Goal: Transaction & Acquisition: Purchase product/service

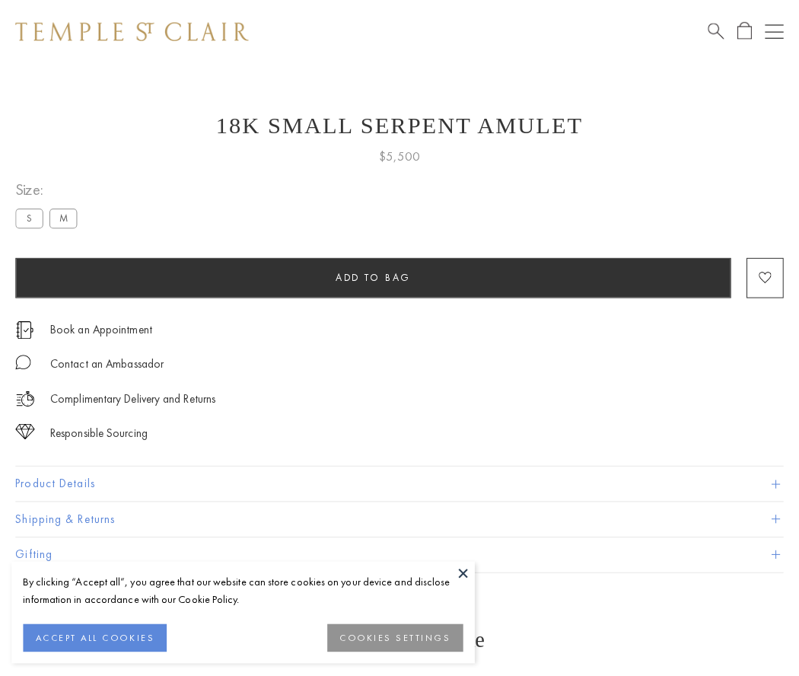
scroll to position [1, 0]
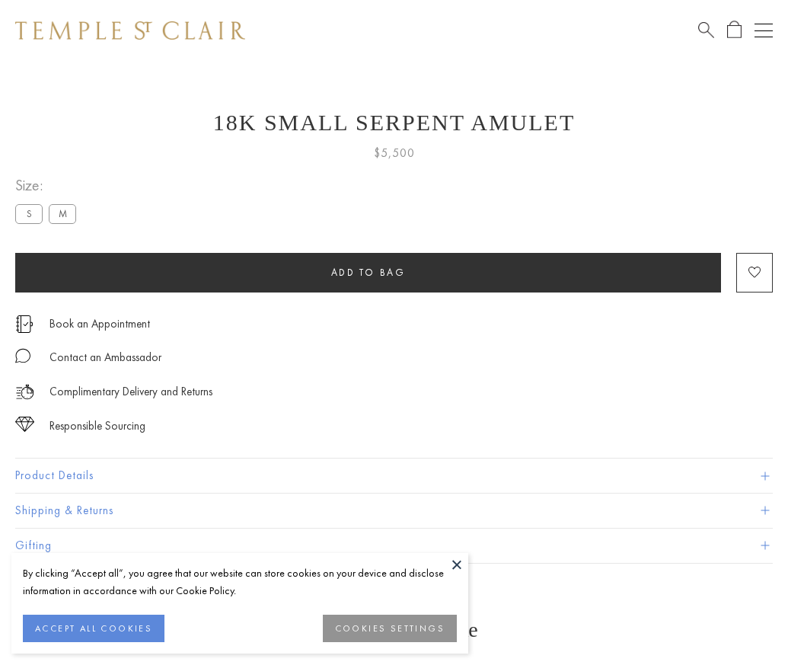
click at [368, 272] on span "Add to bag" at bounding box center [368, 272] width 75 height 13
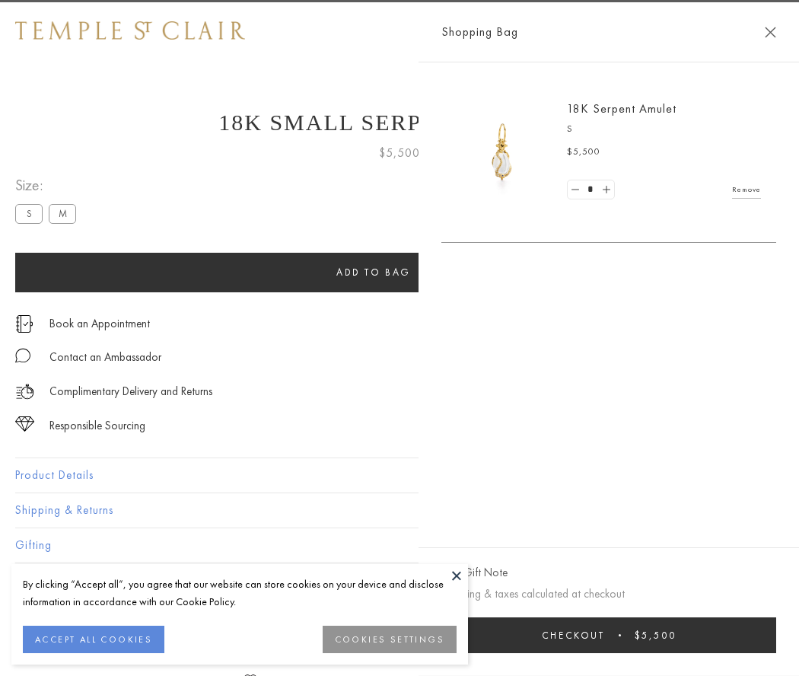
click at [628, 635] on button "Checkout $5,500" at bounding box center [609, 636] width 335 height 36
